Goal: Transaction & Acquisition: Obtain resource

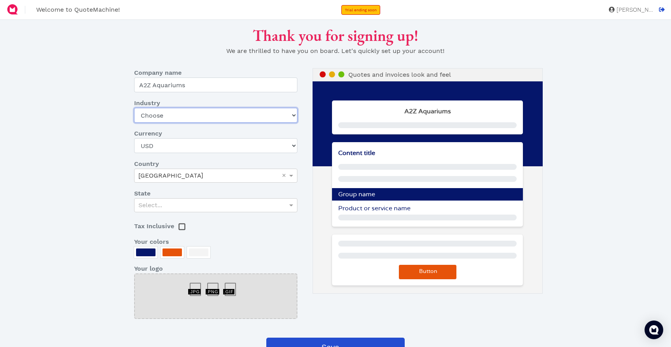
select select "pet"
click at [247, 203] on div "Select..." at bounding box center [216, 204] width 162 height 13
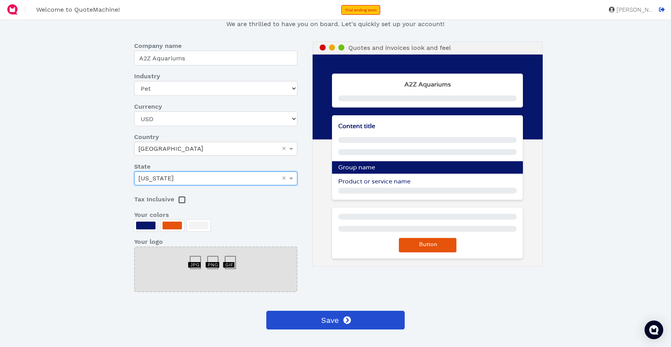
scroll to position [30, 0]
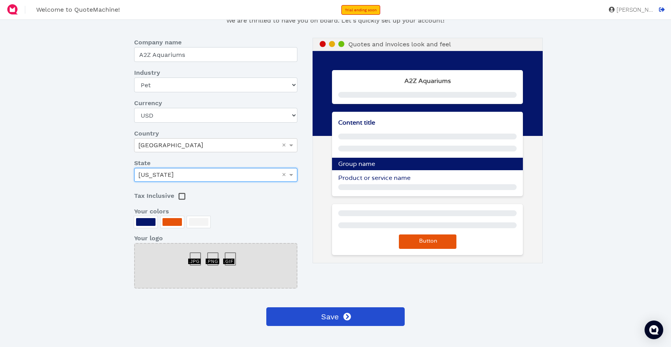
click at [229, 255] on div at bounding box center [234, 255] width 18 height 0
click at [186, 261] on div at bounding box center [215, 266] width 163 height 46
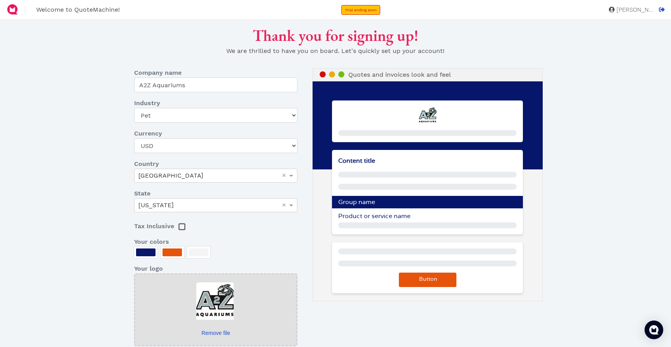
scroll to position [2, 0]
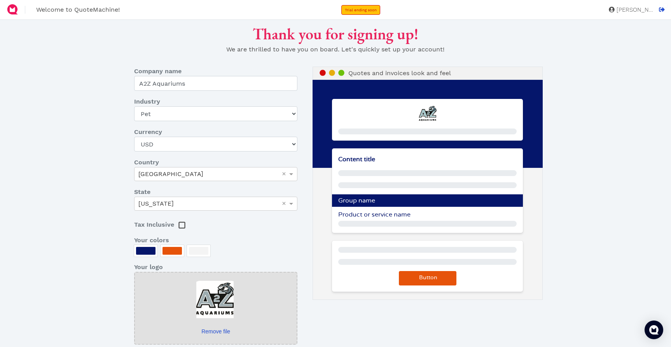
click at [397, 217] on span "Product or service name" at bounding box center [374, 214] width 72 height 6
click at [372, 215] on span "Product or service name" at bounding box center [374, 214] width 72 height 6
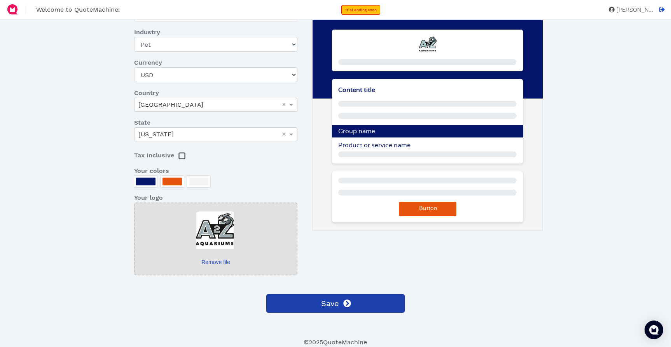
click at [368, 303] on button "Save" at bounding box center [335, 303] width 138 height 19
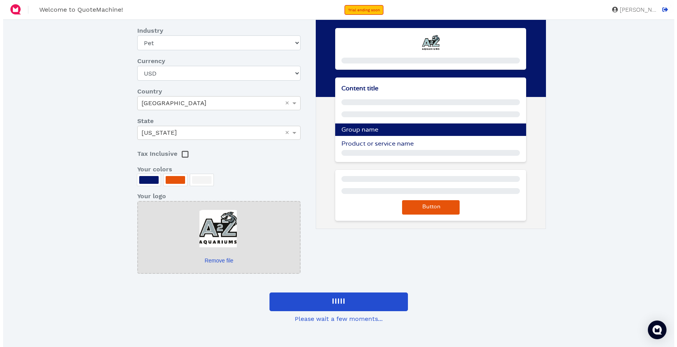
scroll to position [0, 0]
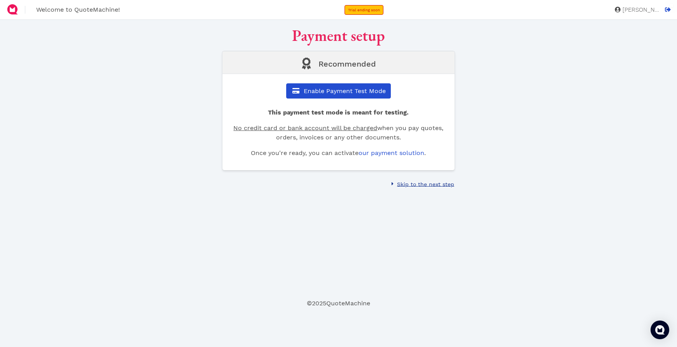
click at [445, 185] on span "Skip to the next step" at bounding box center [425, 184] width 58 height 6
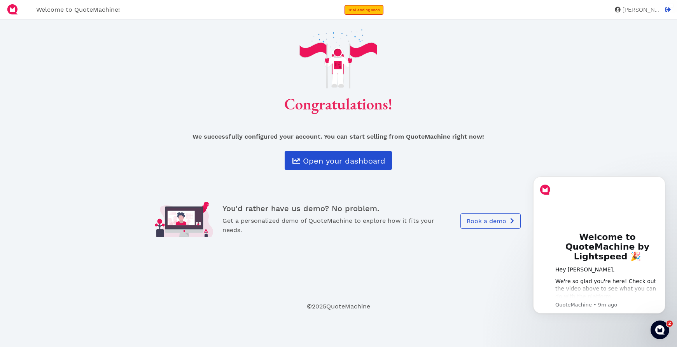
click at [349, 152] on link "Open your dashboard" at bounding box center [338, 160] width 107 height 19
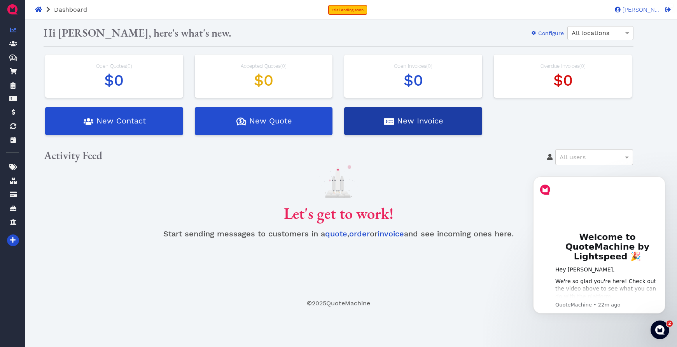
click at [381, 126] on button "New Invoice" at bounding box center [413, 121] width 138 height 28
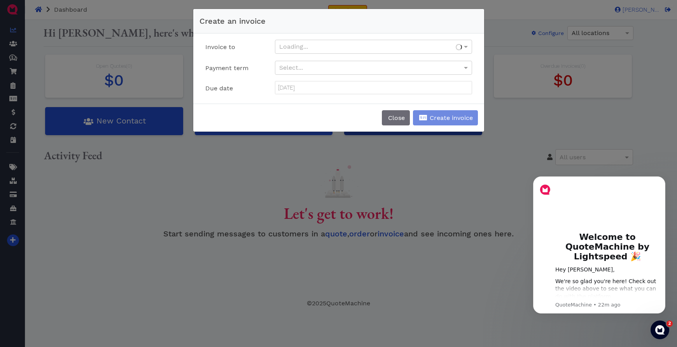
type input "September 26, 2025"
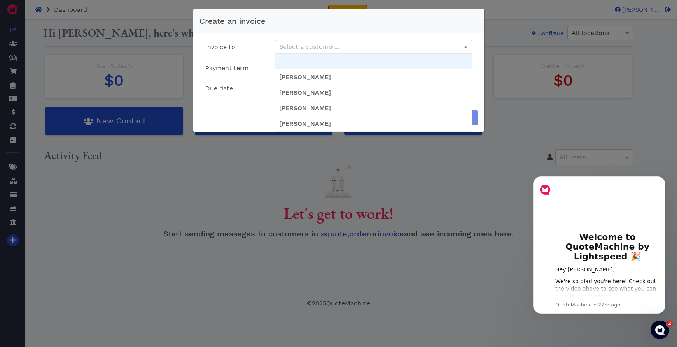
click at [355, 46] on div "Select a customer..." at bounding box center [373, 46] width 196 height 13
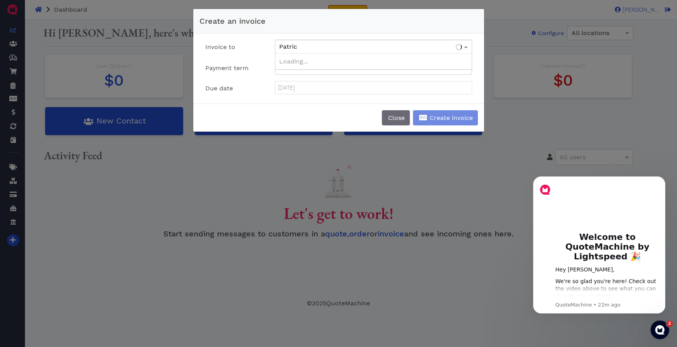
type input "[PERSON_NAME]"
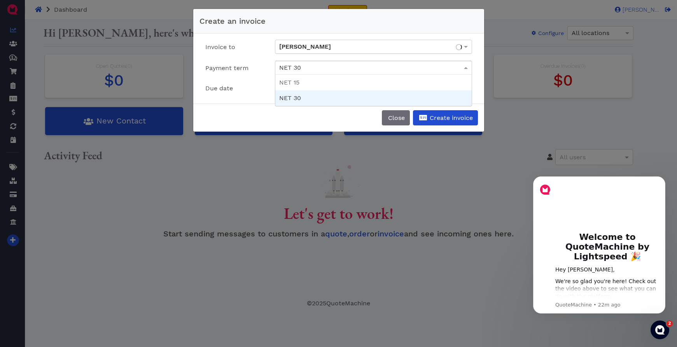
click at [338, 66] on div "NET 30" at bounding box center [373, 67] width 196 height 13
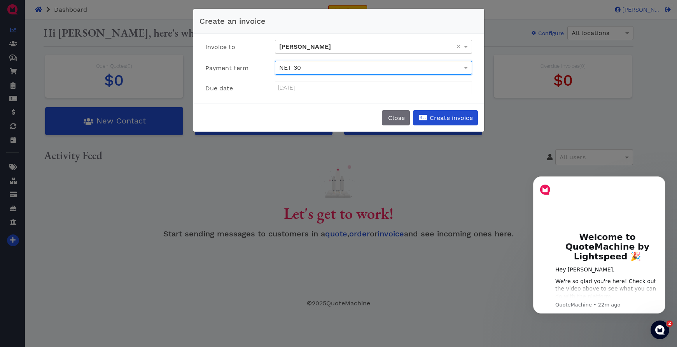
click at [338, 66] on div "NET 30" at bounding box center [373, 67] width 196 height 13
click at [339, 69] on div "NET 30" at bounding box center [373, 67] width 196 height 13
drag, startPoint x: 397, startPoint y: 116, endPoint x: 392, endPoint y: 118, distance: 5.1
click at [397, 116] on span "Close" at bounding box center [396, 117] width 18 height 7
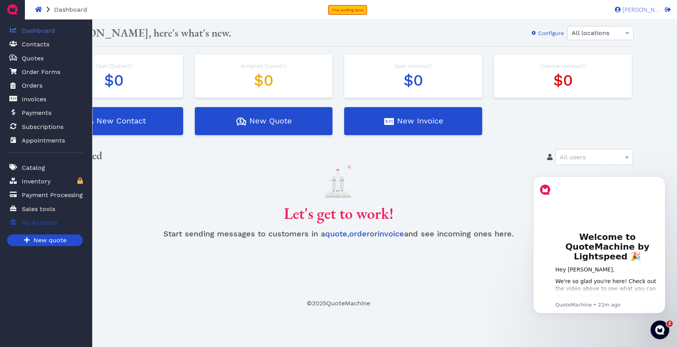
click at [65, 221] on link "My Account" at bounding box center [44, 222] width 77 height 16
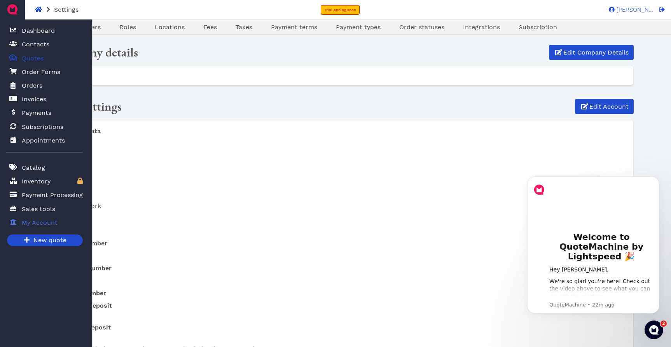
click at [30, 58] on span "Quotes" at bounding box center [33, 58] width 22 height 9
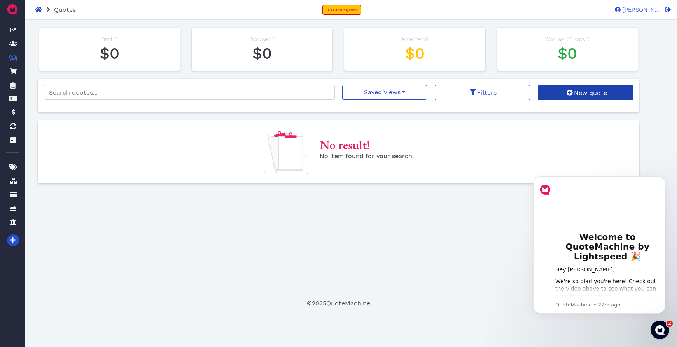
click at [557, 93] on link "New quote" at bounding box center [585, 93] width 95 height 16
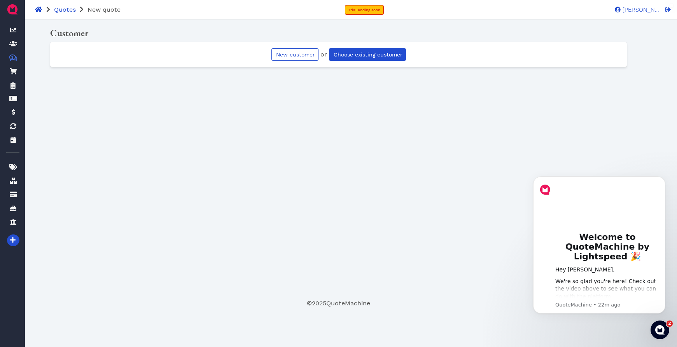
click at [359, 54] on span "Choose existing customer" at bounding box center [368, 54] width 70 height 6
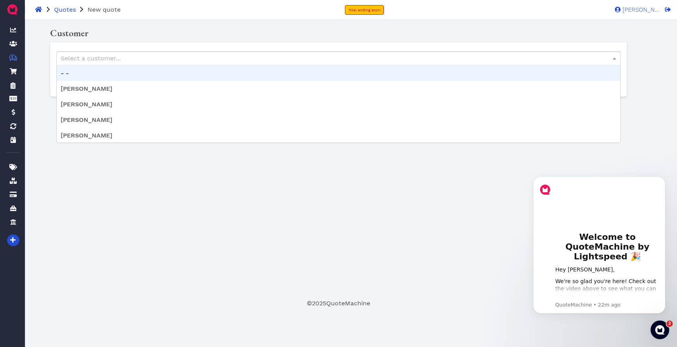
click at [302, 57] on div "Select a customer..." at bounding box center [339, 58] width 564 height 13
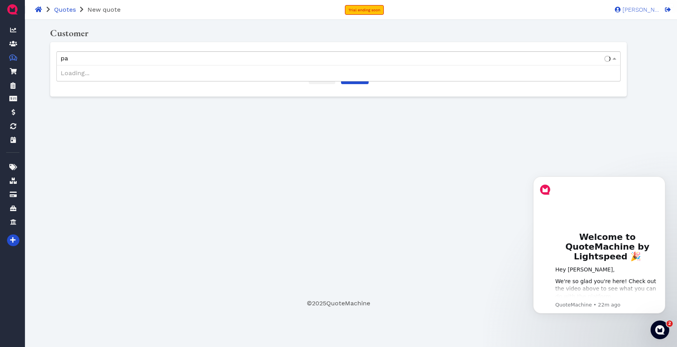
type input "pat"
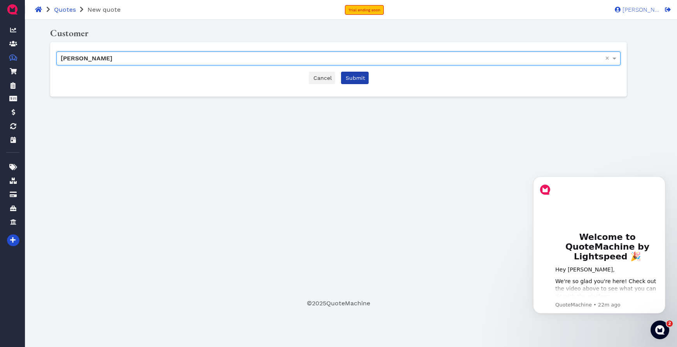
click at [364, 79] on span "Submit" at bounding box center [355, 78] width 21 height 6
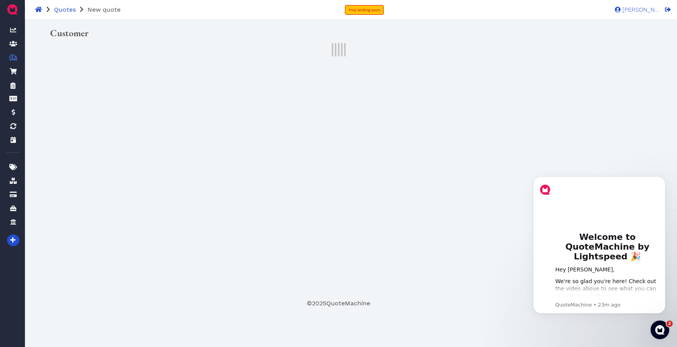
click at [298, 186] on div "Oops! × Customer Start new quote Pricing table Start adding products or services" at bounding box center [339, 162] width 602 height 272
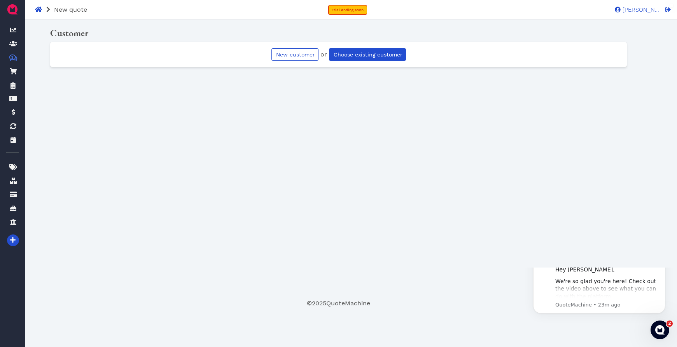
click at [373, 53] on span "Choose existing customer" at bounding box center [368, 54] width 70 height 6
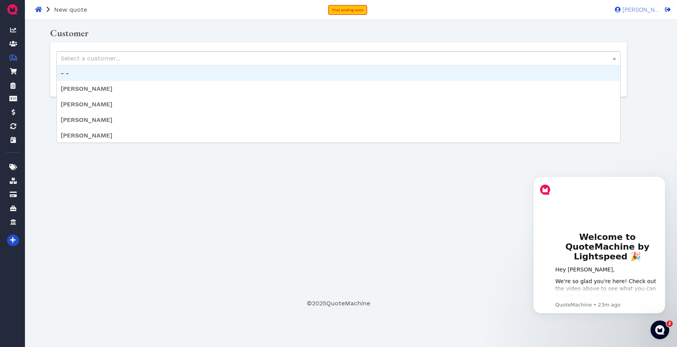
click at [307, 58] on div "Select a customer..." at bounding box center [339, 58] width 564 height 13
type input "patr"
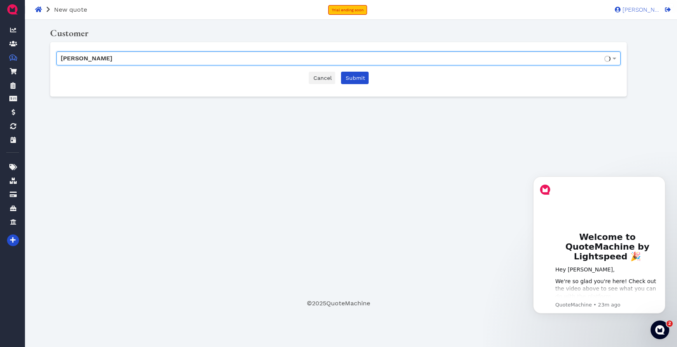
drag, startPoint x: 307, startPoint y: 58, endPoint x: 305, endPoint y: 88, distance: 29.6
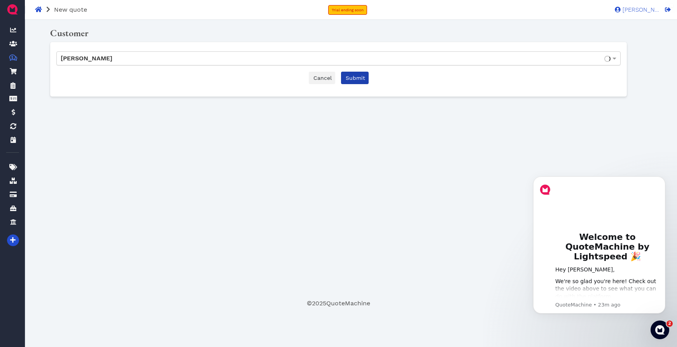
click at [359, 79] on span "Submit" at bounding box center [355, 78] width 21 height 6
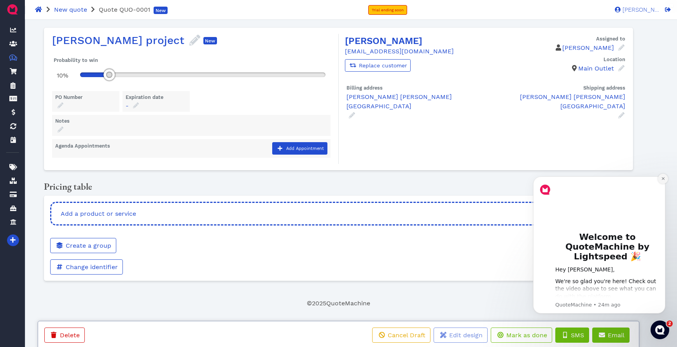
click at [661, 179] on icon "Dismiss notification" at bounding box center [663, 178] width 4 height 4
click at [666, 180] on button "Dismiss notification" at bounding box center [663, 178] width 10 height 10
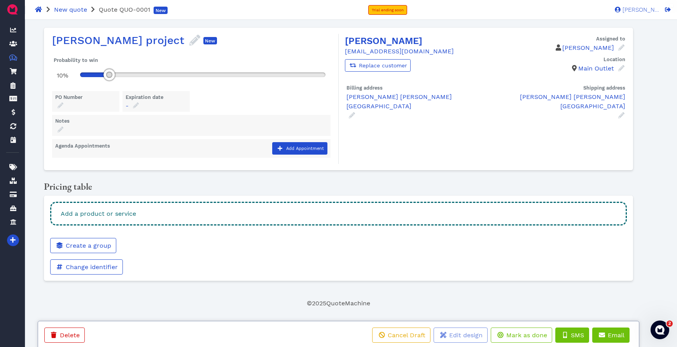
click at [464, 208] on div "Add a product or service" at bounding box center [338, 213] width 577 height 24
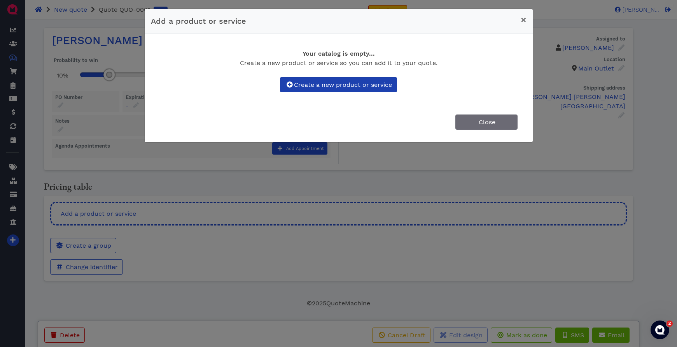
click at [376, 85] on span "Create a new product or service" at bounding box center [342, 84] width 99 height 7
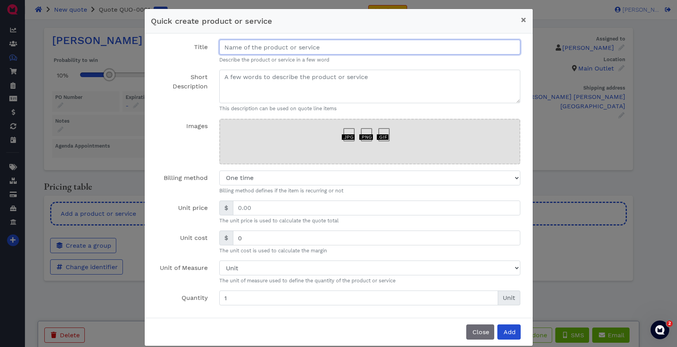
click at [357, 49] on input "Title" at bounding box center [369, 47] width 301 height 15
paste input "JBJ 65 Gallon Rimless Flat Panel - AIO"
click at [231, 47] on input "JBJ 65 Gallon Rimless Flat Panel - AIO" at bounding box center [369, 47] width 301 height 15
click at [368, 48] on input "JBJ 65 Gallon Rimless Flat Panel - AIO" at bounding box center [369, 47] width 301 height 15
type input "JBJ 65 Gallon Rimless Flat Panel - AIO with Stand Black"
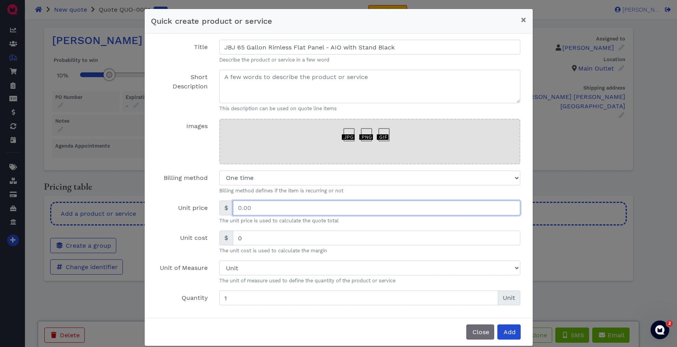
click at [272, 205] on input "text" at bounding box center [377, 207] width 288 height 15
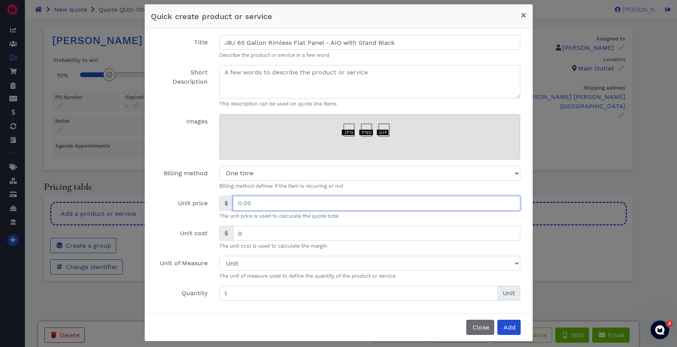
scroll to position [6, 0]
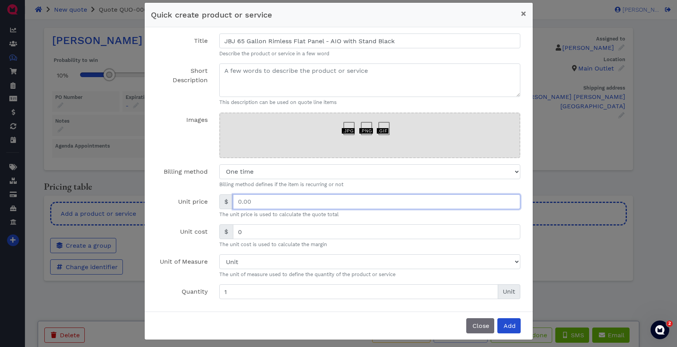
paste input "1,266.50"
type input "1,266.50"
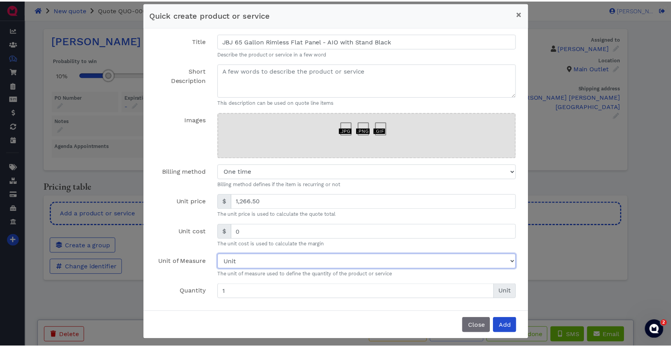
scroll to position [8, 0]
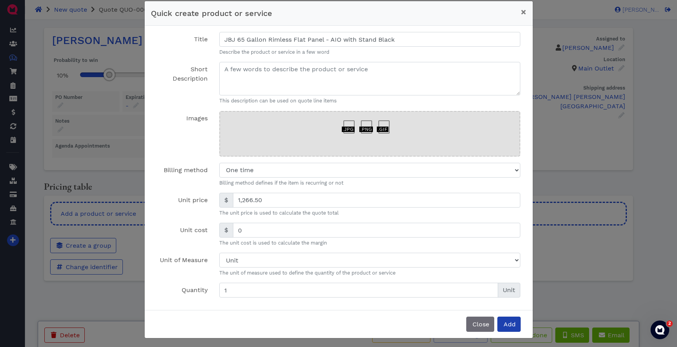
click at [509, 324] on span "Add" at bounding box center [508, 323] width 13 height 7
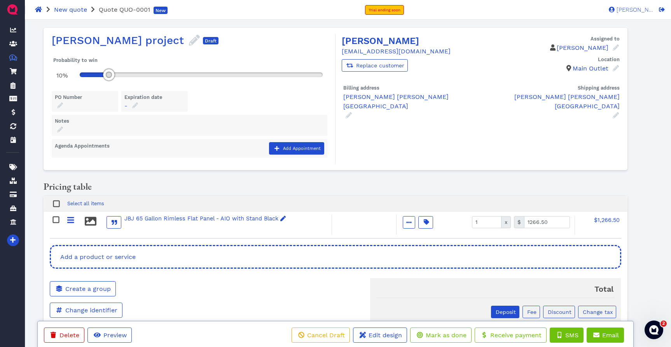
scroll to position [2, 0]
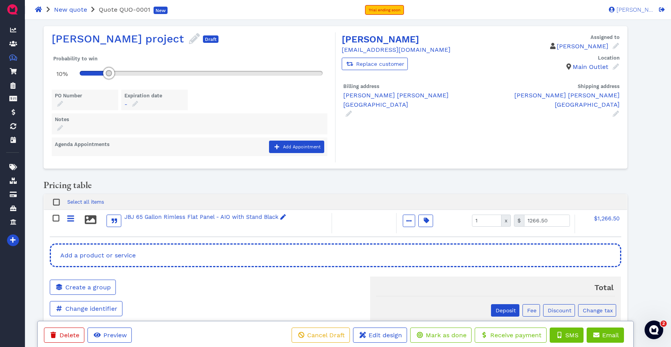
click at [513, 308] on span "Deposit" at bounding box center [505, 310] width 21 height 6
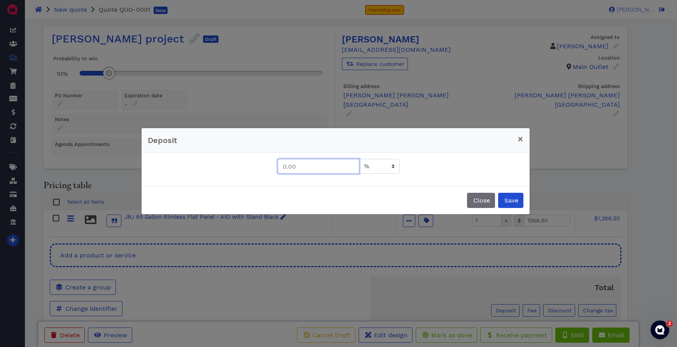
click at [314, 160] on input "text" at bounding box center [319, 166] width 82 height 15
type input "50"
click at [474, 159] on div "50 USD %" at bounding box center [336, 169] width 364 height 21
click at [514, 201] on span "Save" at bounding box center [510, 199] width 15 height 7
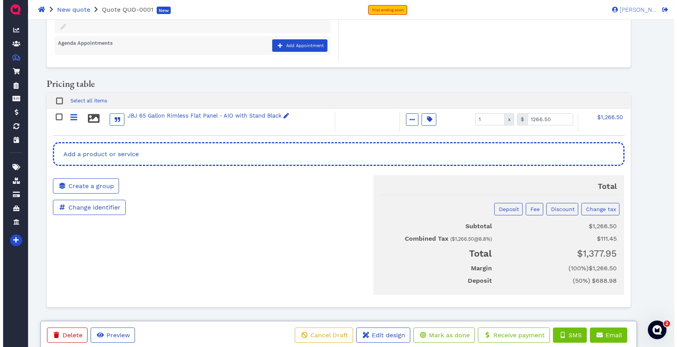
scroll to position [104, 0]
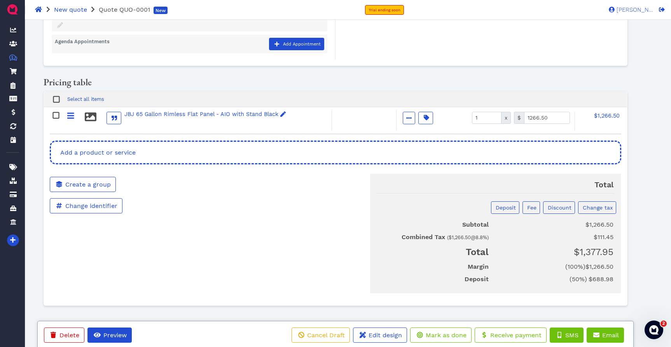
click at [116, 335] on span "Preview" at bounding box center [114, 334] width 25 height 7
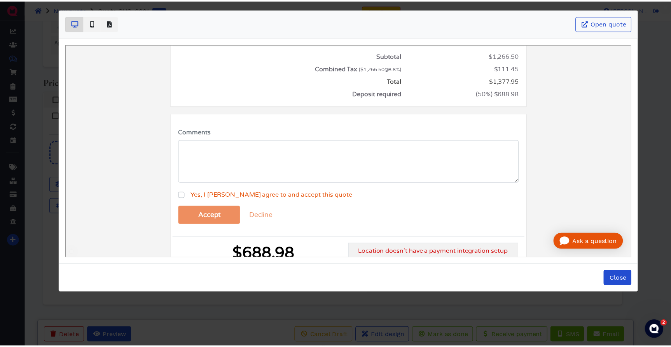
scroll to position [0, 0]
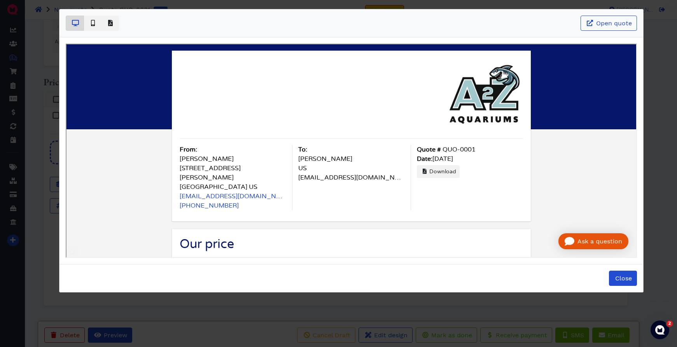
click at [663, 175] on div "Open quote Close" at bounding box center [338, 173] width 677 height 347
click at [623, 284] on button "Close" at bounding box center [623, 277] width 28 height 15
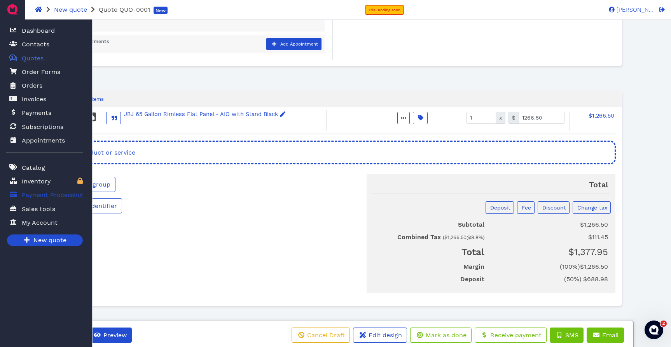
click at [54, 198] on span "Payment Processing" at bounding box center [52, 194] width 61 height 9
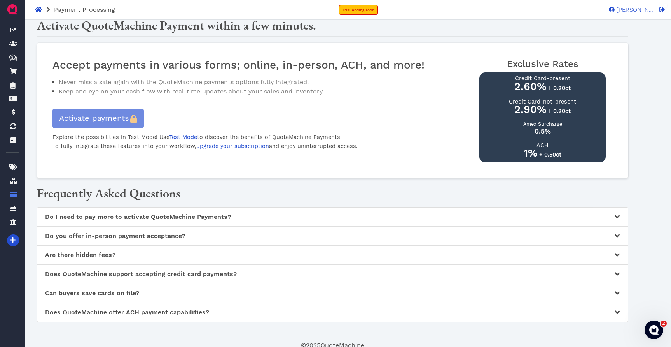
scroll to position [10, 0]
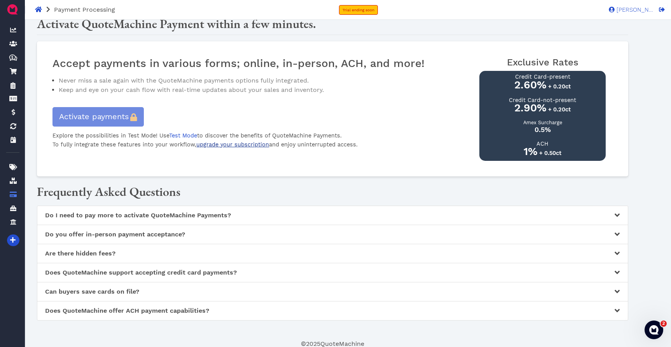
click at [228, 144] on link "upgrade your subscription" at bounding box center [232, 144] width 73 height 6
